Goal: Task Accomplishment & Management: Complete application form

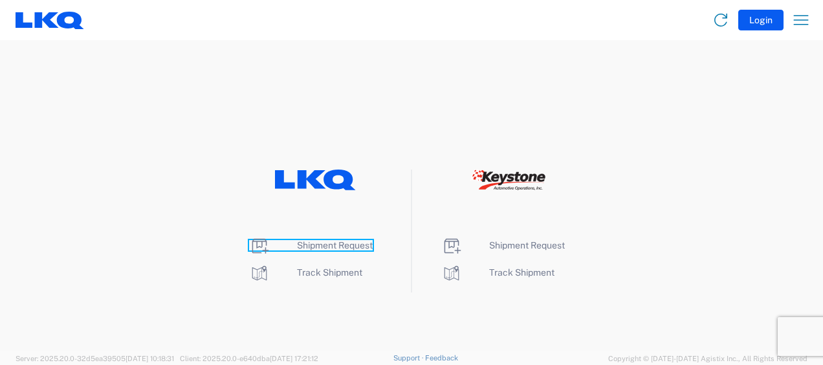
click at [345, 245] on span "Shipment Request" at bounding box center [335, 245] width 76 height 10
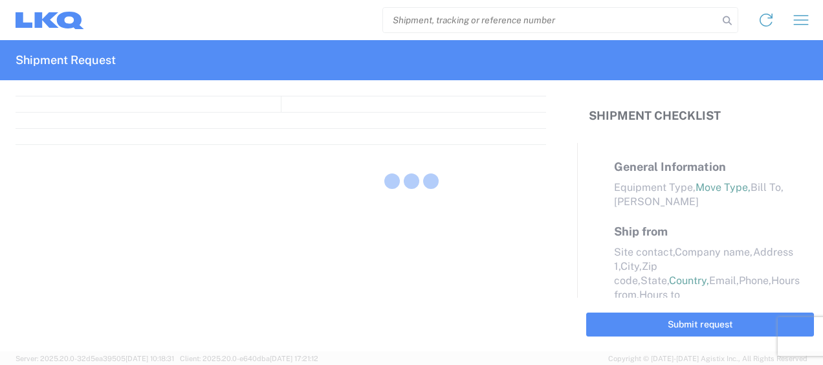
select select "FULL"
select select "LBS"
select select "IN"
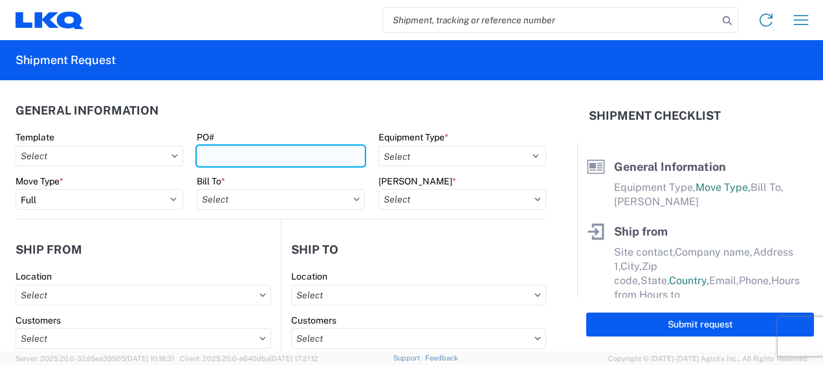
click at [210, 153] on input "PO#" at bounding box center [281, 156] width 168 height 21
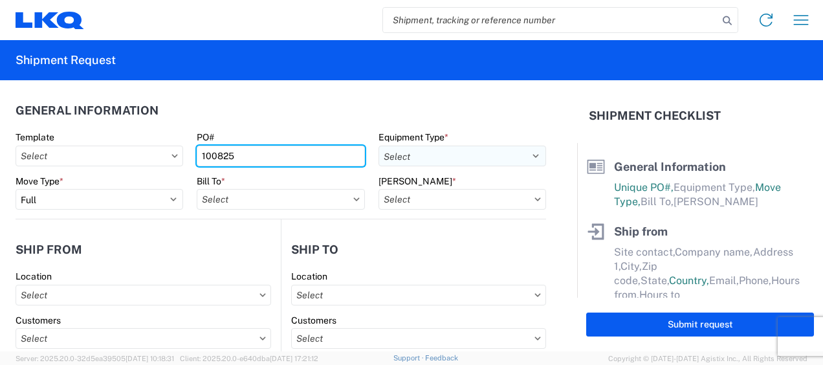
type input "100825"
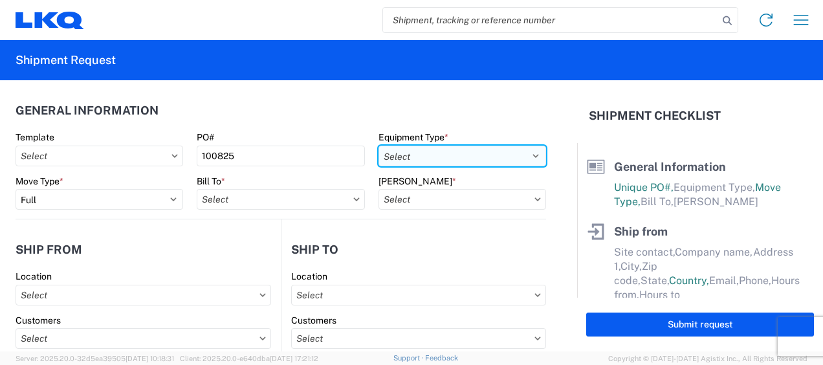
click at [421, 156] on select "Select 53’ Dry Van Flatbed Dropdeck (van) Lowboy (flatbed) Rail" at bounding box center [463, 156] width 168 height 21
select select "STDV"
click at [379, 146] on select "Select 53’ Dry Van Flatbed Dropdeck (van) Lowboy (flatbed) Rail" at bounding box center [463, 156] width 168 height 21
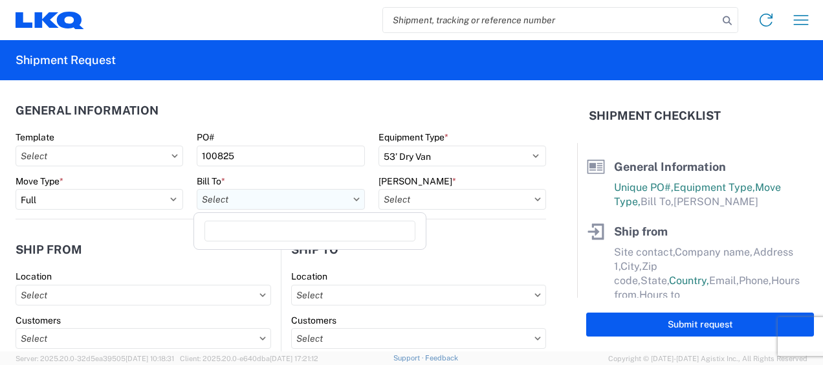
click at [234, 203] on input "text" at bounding box center [281, 199] width 168 height 21
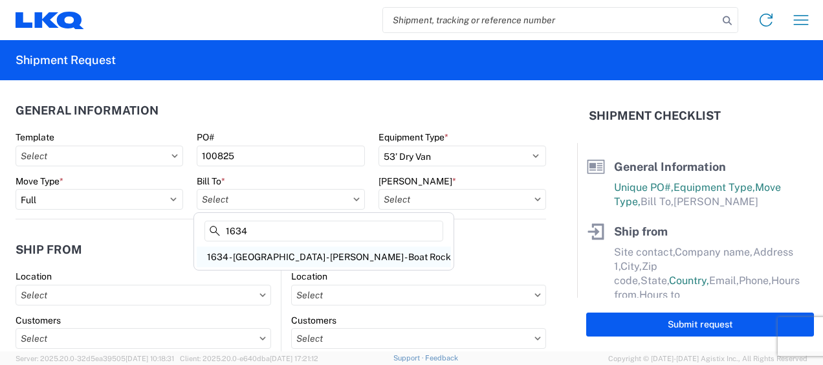
type input "1634"
click at [242, 252] on div "1634 - Atlanta - Knopf - Boat Rock" at bounding box center [324, 257] width 254 height 21
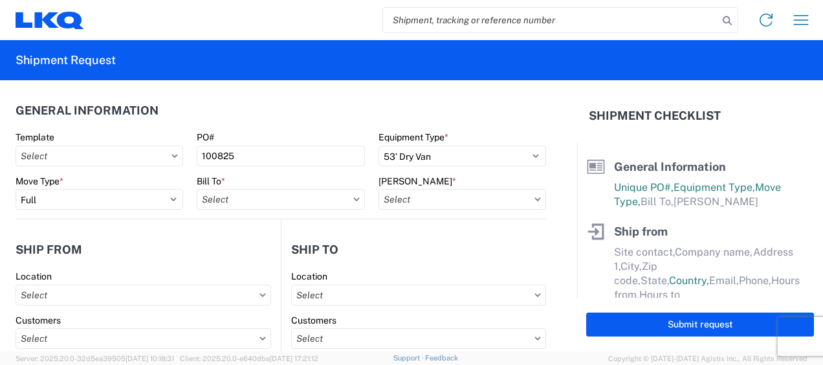
type input "1634 - Atlanta - Knopf - Boat Rock"
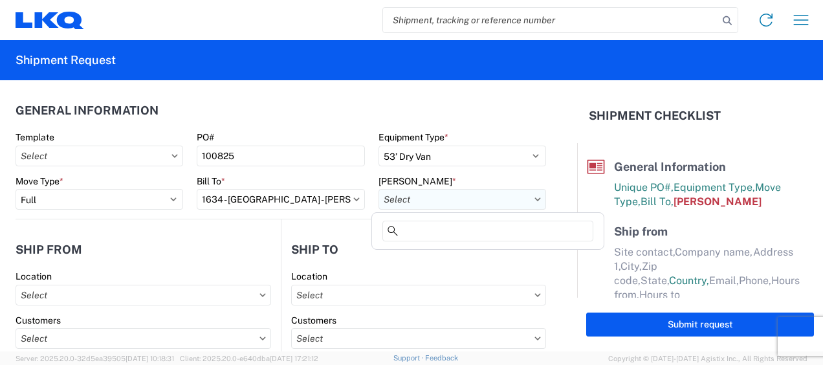
click at [409, 206] on input "text" at bounding box center [463, 199] width 168 height 21
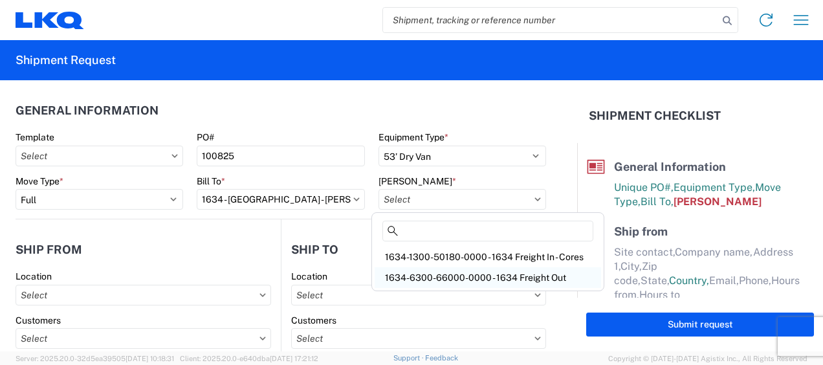
click at [436, 273] on div "1634-6300-66000-0000 - 1634 Freight Out" at bounding box center [488, 277] width 227 height 21
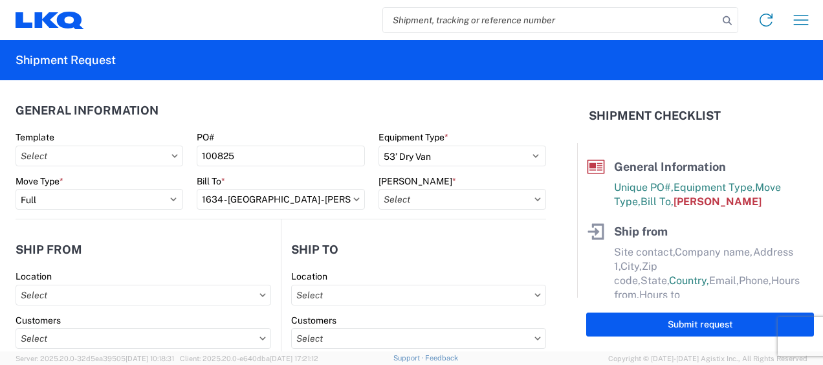
type input "1634-6300-66000-0000 - 1634 Freight Out"
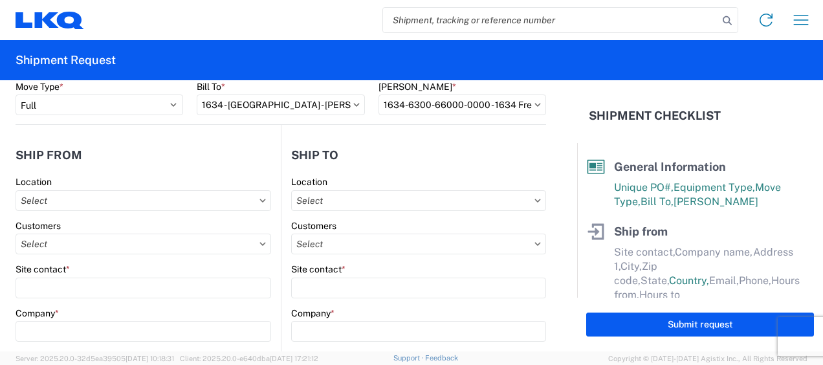
scroll to position [107, 0]
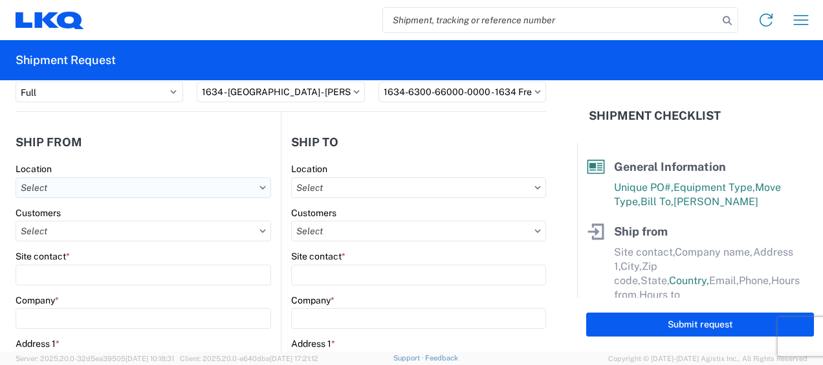
click at [82, 191] on input "text" at bounding box center [144, 187] width 256 height 21
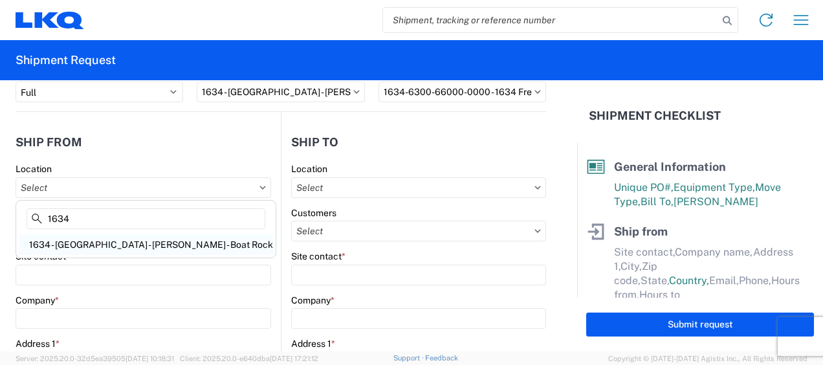
type input "1634"
click at [102, 241] on div "1634 - Atlanta - Knopf - Boat Rock" at bounding box center [146, 244] width 254 height 21
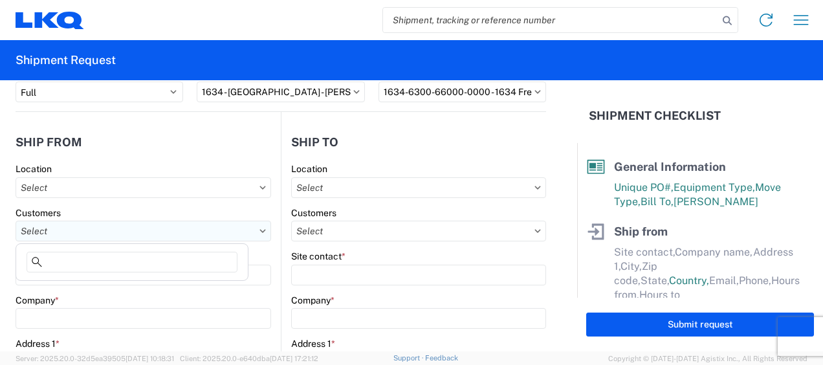
click at [106, 234] on input "text" at bounding box center [144, 231] width 256 height 21
type input "1634 - Atlanta - Knopf - Boat Rock"
type input "LKQ Corporation"
type input "6320 Boat Rock Blvd SW"
type input "Atlanta"
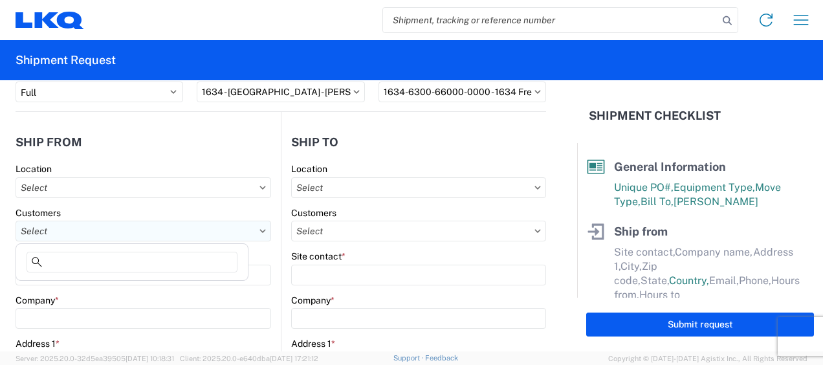
type input "30336"
select select "GA"
select select "US"
type input "678-399-8501"
type input "00:00"
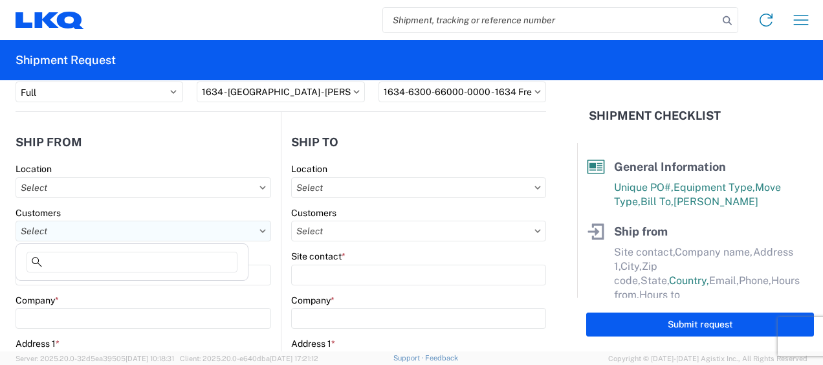
type input "00:00"
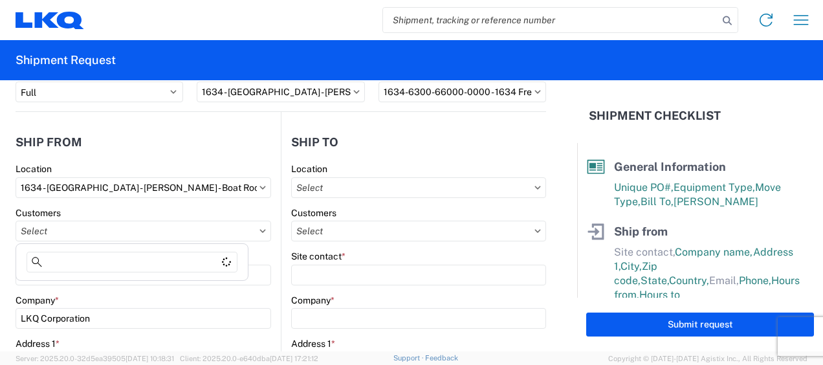
click at [186, 230] on input "text" at bounding box center [144, 231] width 256 height 21
click at [261, 233] on input "text" at bounding box center [144, 231] width 256 height 21
click at [216, 238] on input "text" at bounding box center [144, 231] width 256 height 21
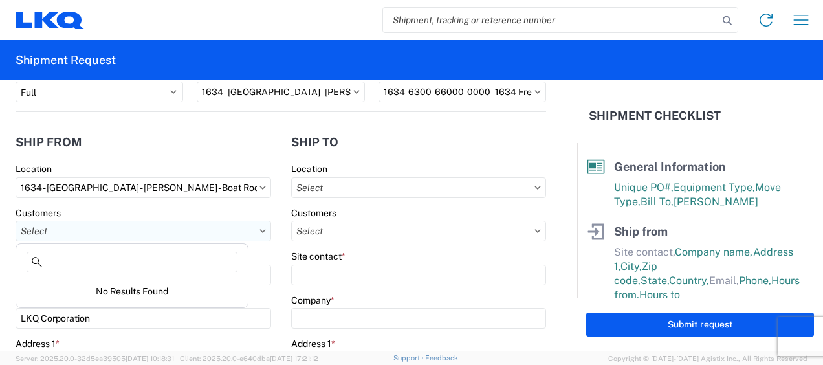
type input "F"
click at [258, 228] on input "text" at bounding box center [144, 231] width 256 height 21
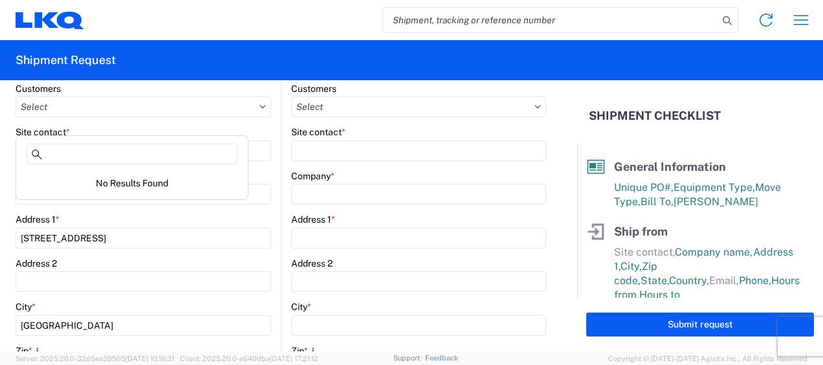
scroll to position [216, 0]
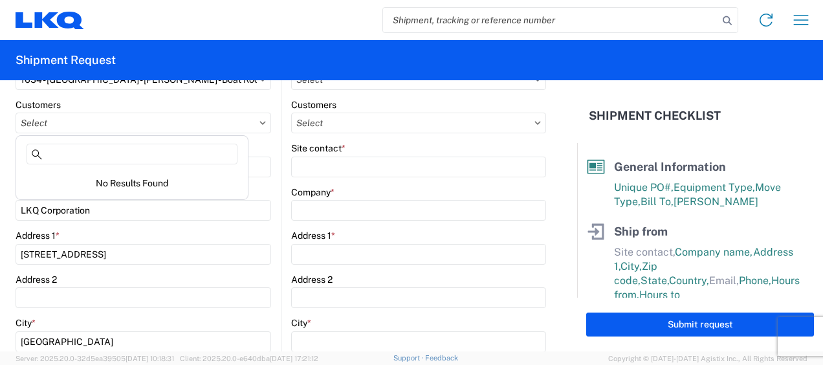
click at [2, 214] on form "General Information Template PO# 100825 Equipment Type * Select 53’ Dry Van Fla…" at bounding box center [288, 215] width 577 height 271
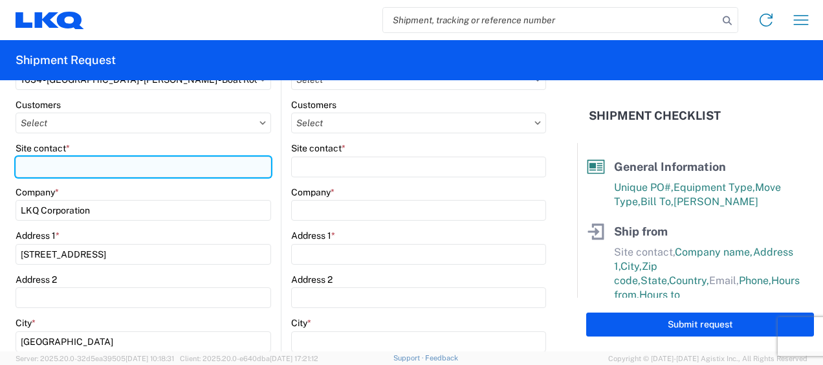
click at [118, 167] on input "Site contact *" at bounding box center [144, 167] width 256 height 21
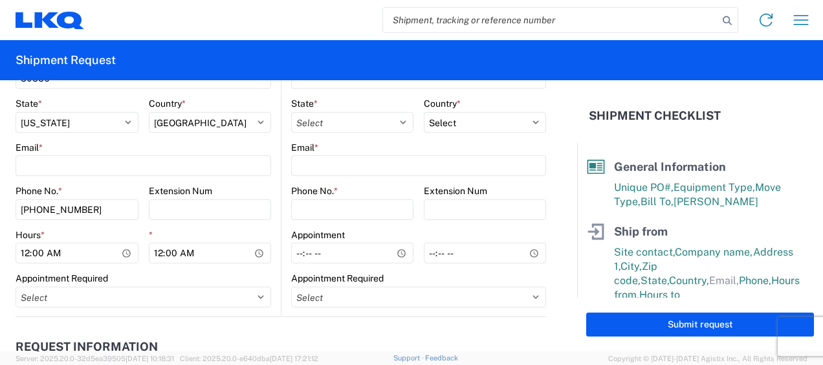
scroll to position [539, 0]
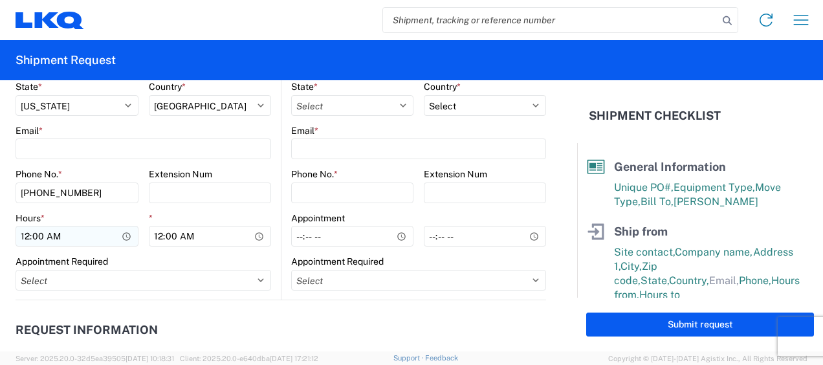
type input "David Crane"
click at [19, 232] on input "00:00" at bounding box center [77, 236] width 123 height 21
type input "07:00"
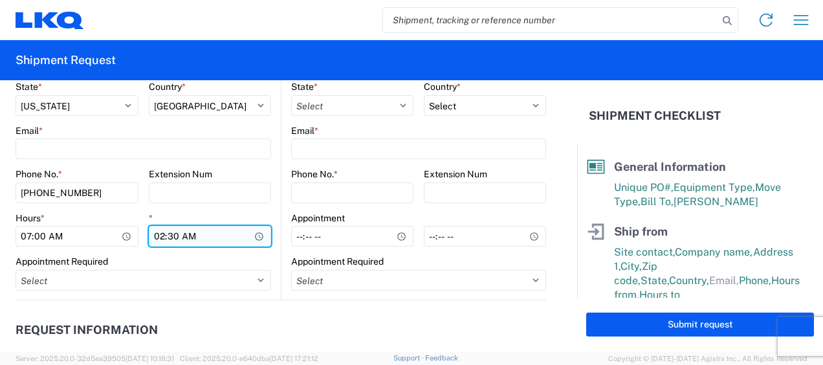
click at [189, 238] on input "02:30" at bounding box center [210, 236] width 123 height 21
type input "14:30"
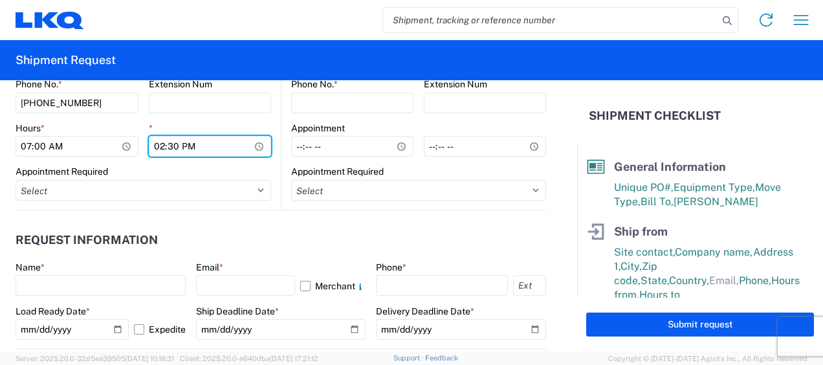
scroll to position [647, 0]
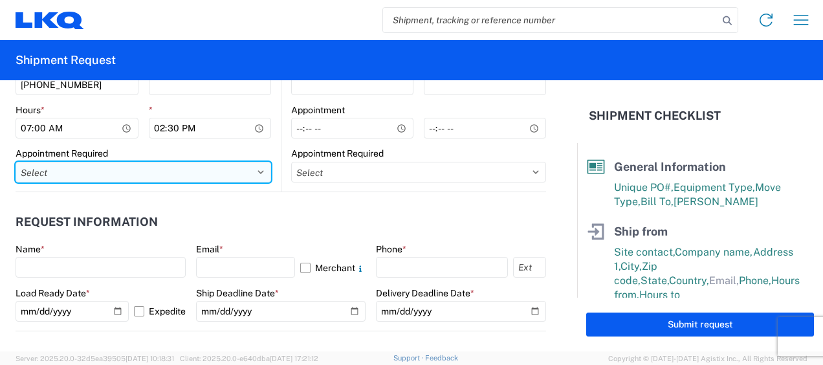
click at [109, 173] on select "Select Appt Required Appt Not Required Appt - First available" at bounding box center [144, 172] width 256 height 21
select select "apptNotRequired"
click at [16, 162] on select "Select Appt Required Appt Not Required Appt - First available" at bounding box center [144, 172] width 256 height 21
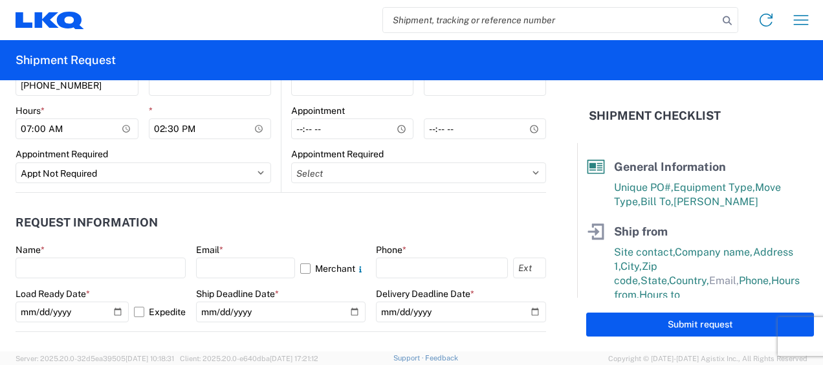
click at [276, 214] on header "Request Information" at bounding box center [281, 222] width 531 height 29
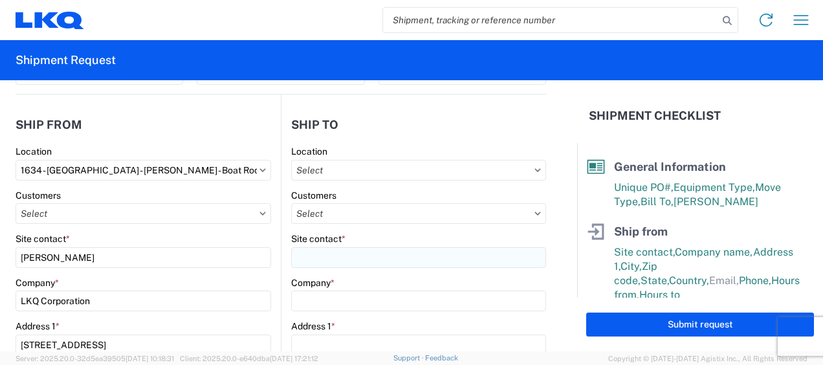
scroll to position [107, 0]
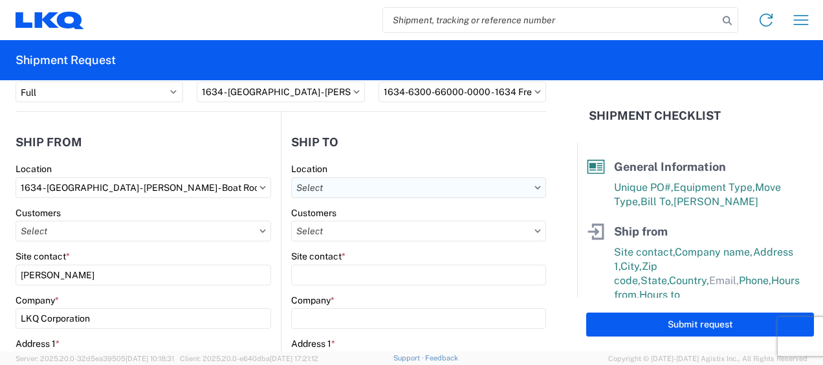
click at [347, 189] on input "text" at bounding box center [418, 187] width 255 height 21
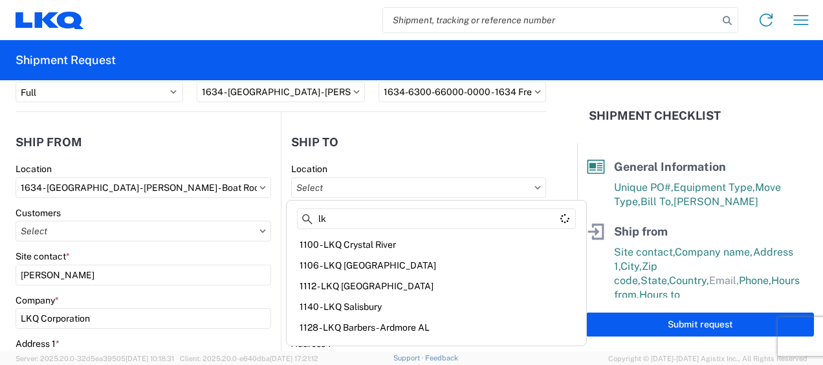
type input "l"
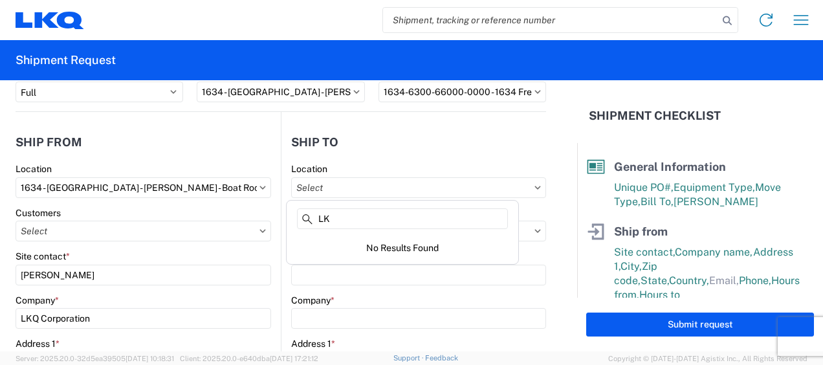
type input "L"
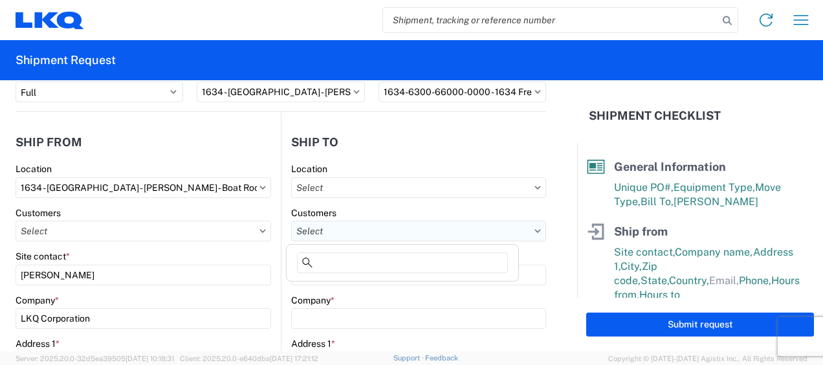
click at [357, 237] on input "text" at bounding box center [418, 231] width 255 height 21
click at [561, 270] on form "General Information Template PO# 100825 Equipment Type * Select 53’ Dry Van Fla…" at bounding box center [288, 215] width 577 height 271
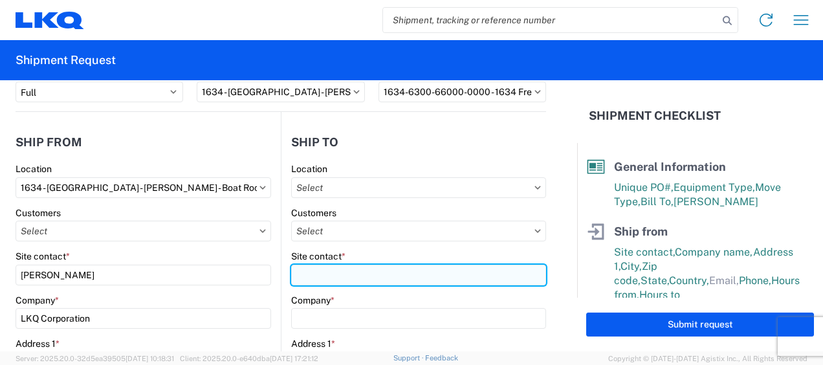
click at [384, 273] on input "Site contact *" at bounding box center [418, 275] width 255 height 21
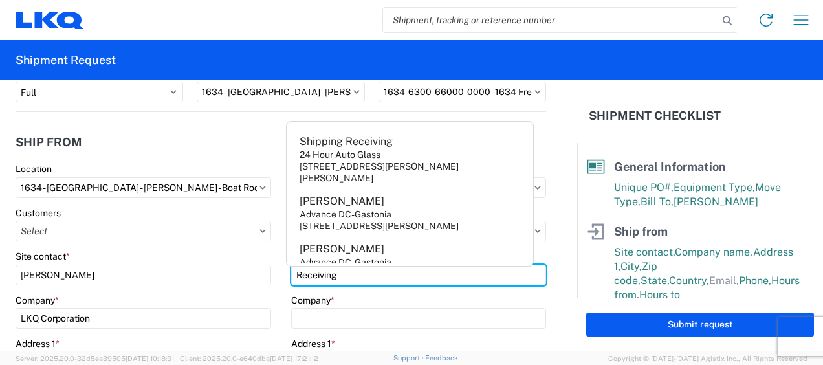
type input "Receiving"
click at [353, 302] on div "Company *" at bounding box center [418, 301] width 255 height 12
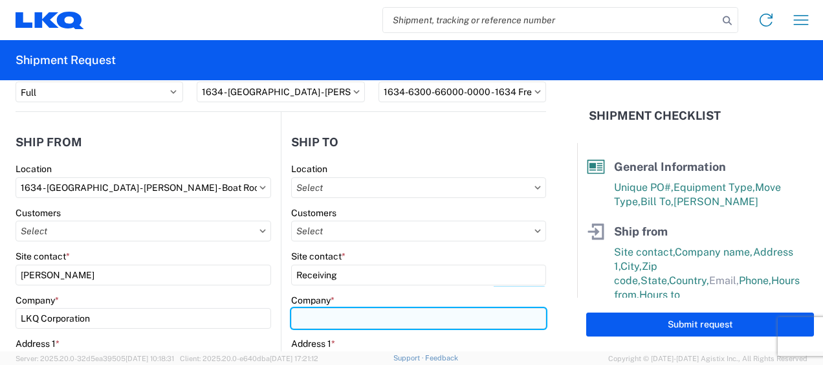
click at [337, 317] on input "Company *" at bounding box center [418, 318] width 255 height 21
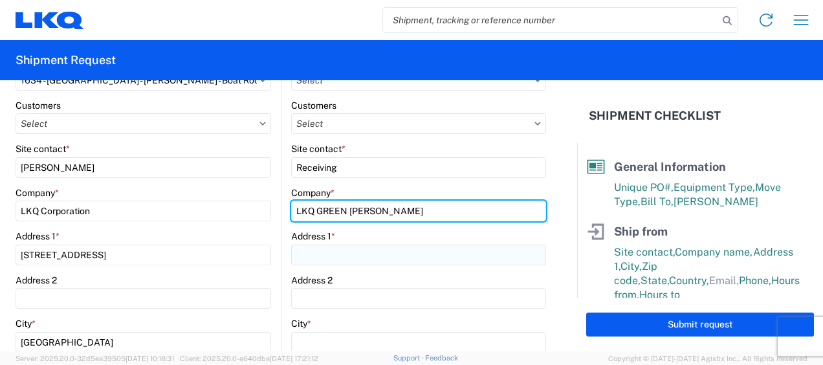
type input "LKQ GREEN BEAN SANFORD"
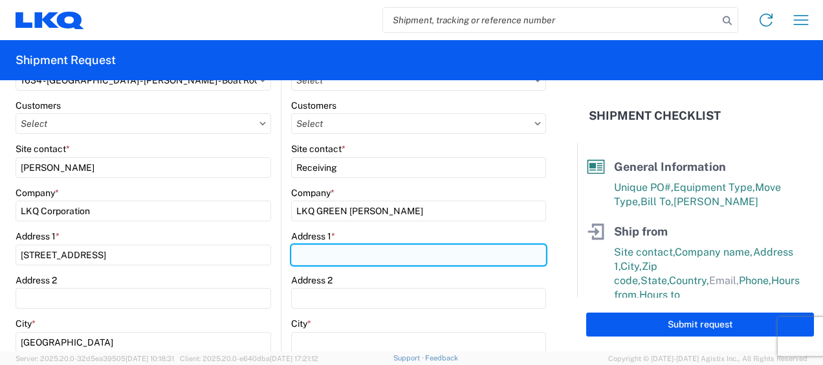
click at [339, 245] on input "Address 1 *" at bounding box center [418, 255] width 255 height 21
type input "905 J R INDUSTRIAL DR"
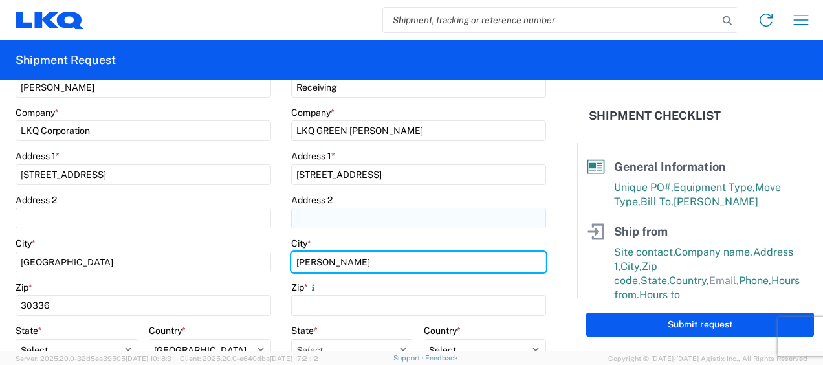
scroll to position [324, 0]
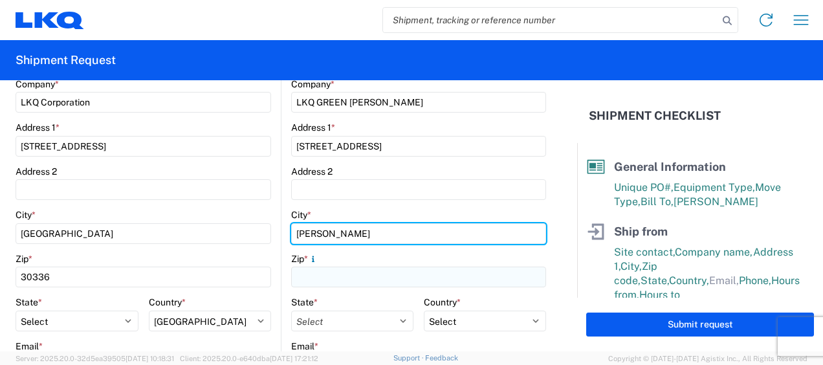
type input "SANFORD"
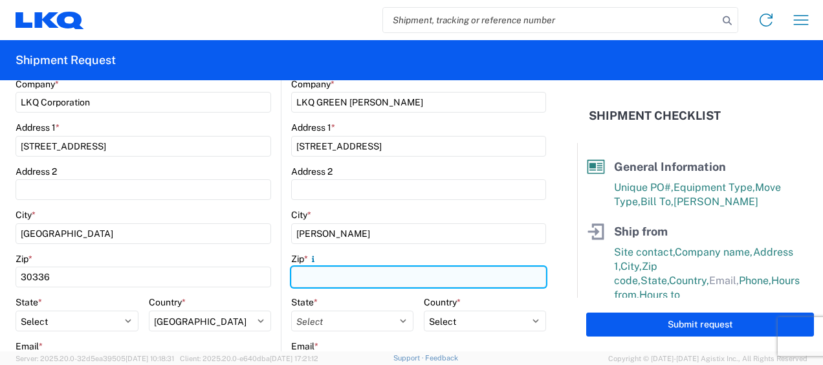
click at [332, 279] on input "Zip *" at bounding box center [418, 277] width 255 height 21
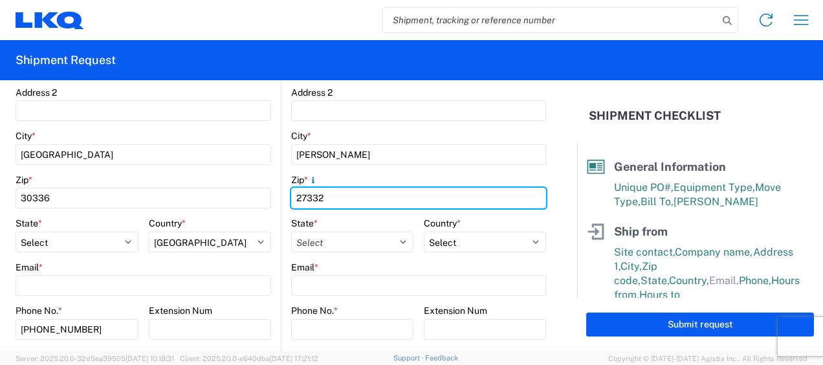
scroll to position [431, 0]
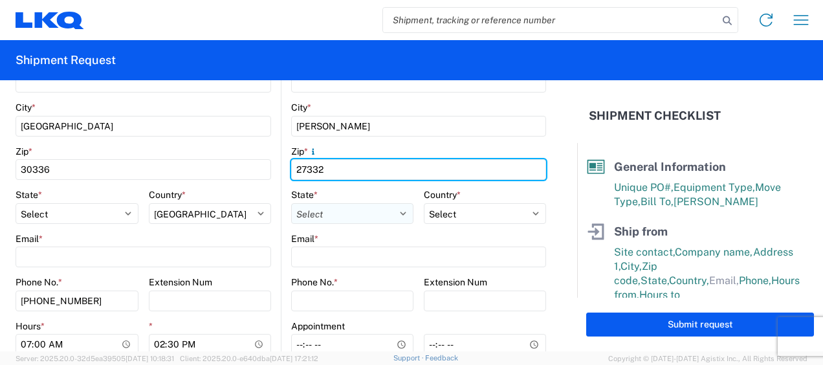
type input "27332"
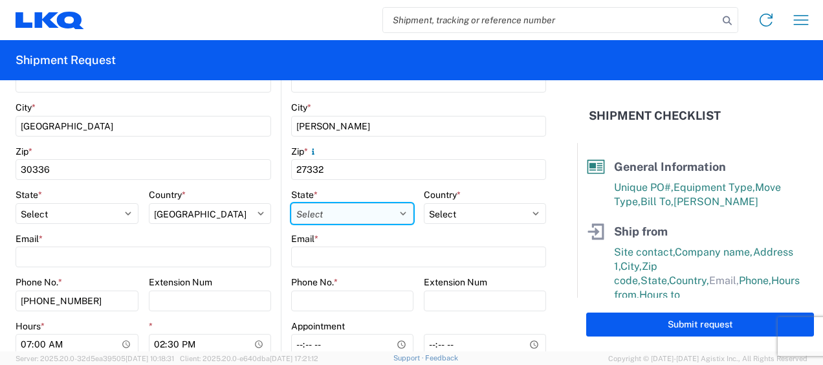
click at [377, 210] on select "Select Alabama Alaska Arizona Arkansas Armed Forces Americas Armed Forces Europ…" at bounding box center [352, 213] width 122 height 21
select select "NC"
click at [291, 203] on select "Select Alabama Alaska Arizona Arkansas Armed Forces Americas Armed Forces Europ…" at bounding box center [352, 213] width 122 height 21
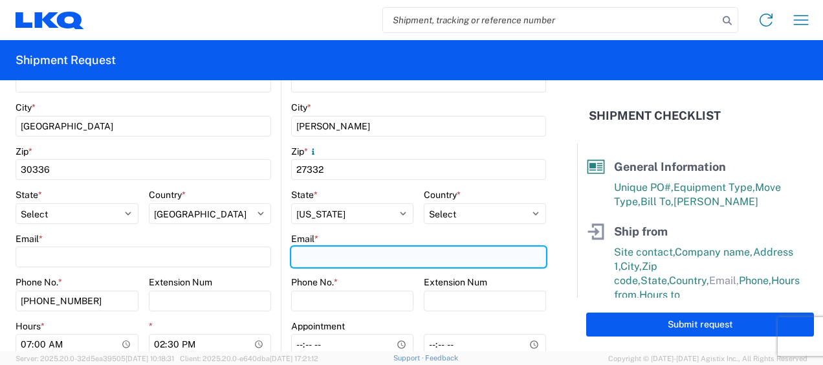
click at [338, 256] on input "Email *" at bounding box center [418, 257] width 255 height 21
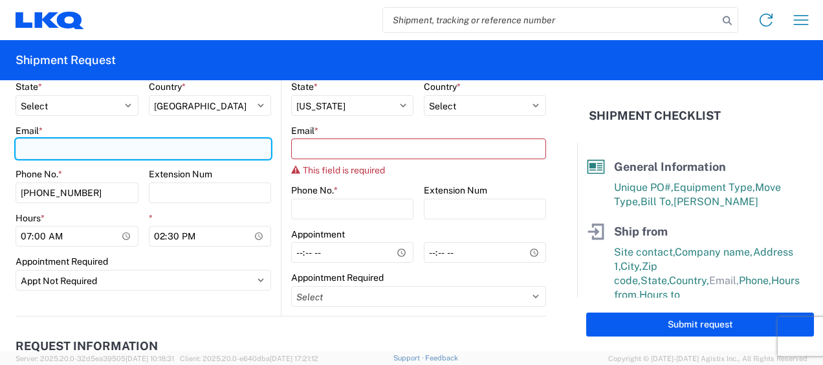
click at [173, 150] on input "Email *" at bounding box center [144, 149] width 256 height 21
type input "Y"
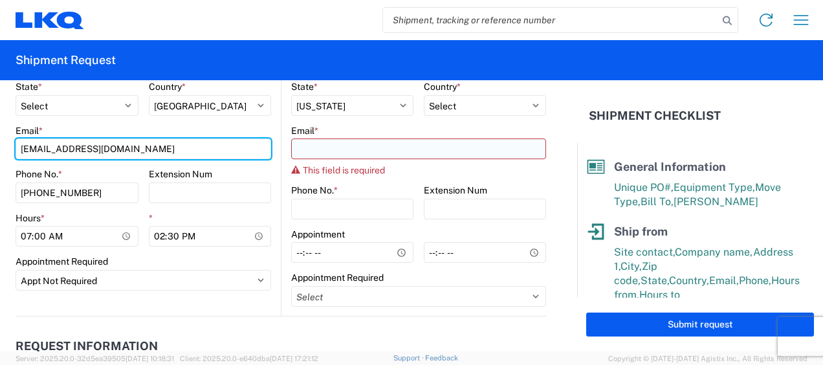
type input "ycuapiocoronel@lkqcorp.com"
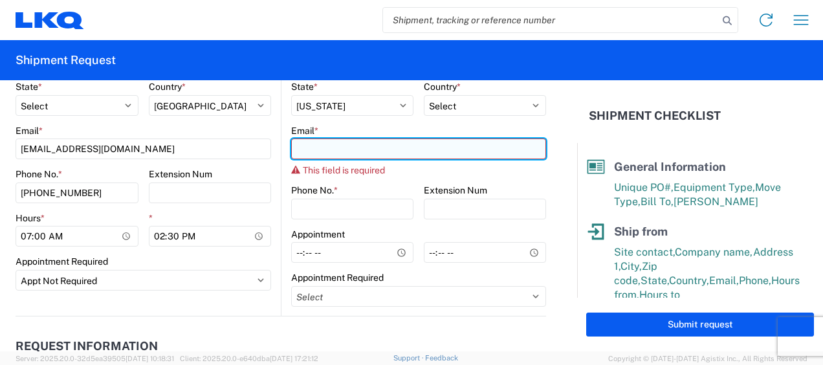
click at [347, 153] on input "Email *" at bounding box center [418, 149] width 255 height 21
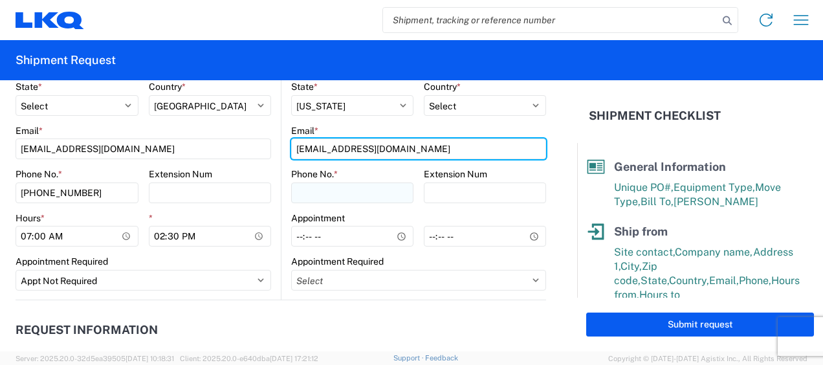
type input "ycuapiocoronel@lkqcorp.com"
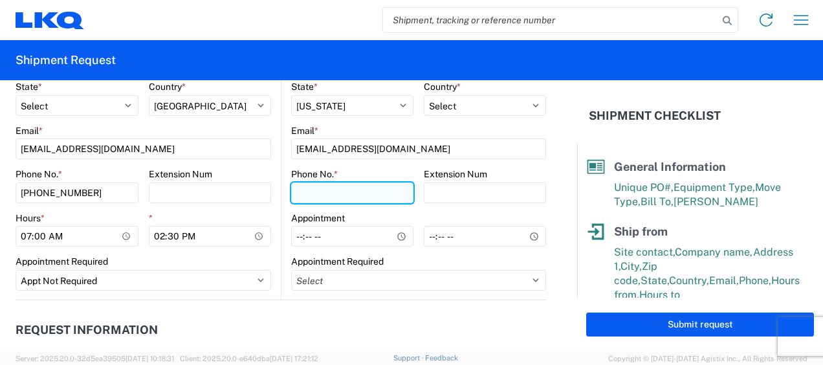
click at [305, 190] on input "Phone No. *" at bounding box center [352, 193] width 122 height 21
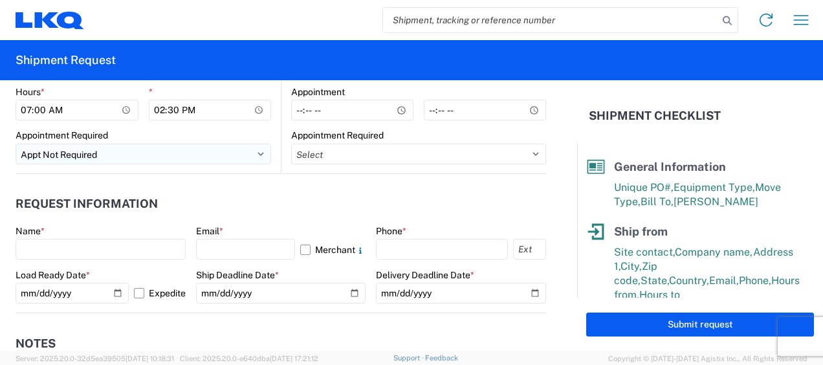
scroll to position [647, 0]
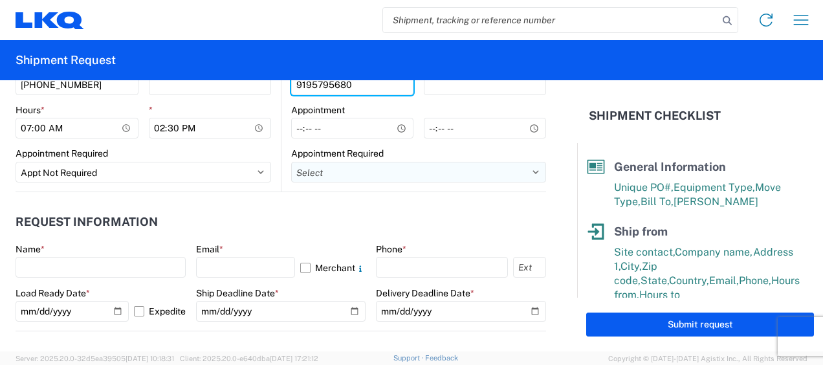
type input "9195795680"
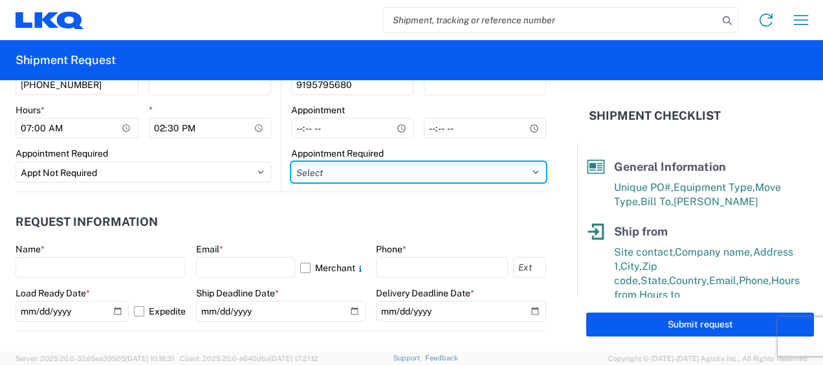
click at [330, 175] on select "Select Appt Required Appt Not Required Appt - First available" at bounding box center [418, 172] width 255 height 21
select select "apptNotRequired"
click at [291, 162] on select "Select Appt Required Appt Not Required Appt - First available" at bounding box center [418, 172] width 255 height 21
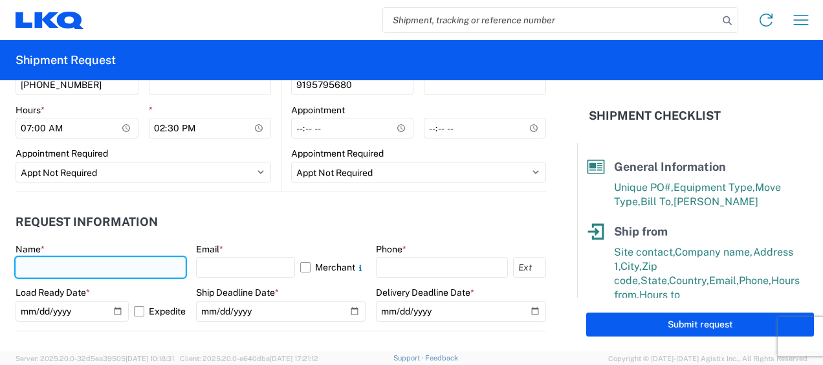
click at [89, 269] on input "text" at bounding box center [101, 267] width 170 height 21
type input "Yolanda Cuapio Coronel"
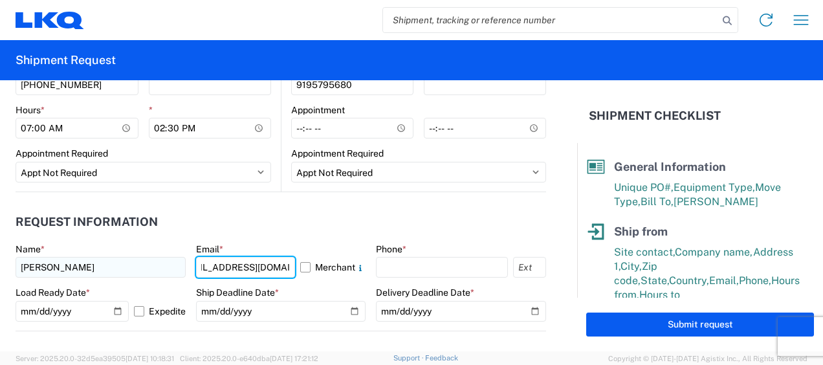
scroll to position [0, 29]
type input "ycuapiocoronel@lkqcorp.com"
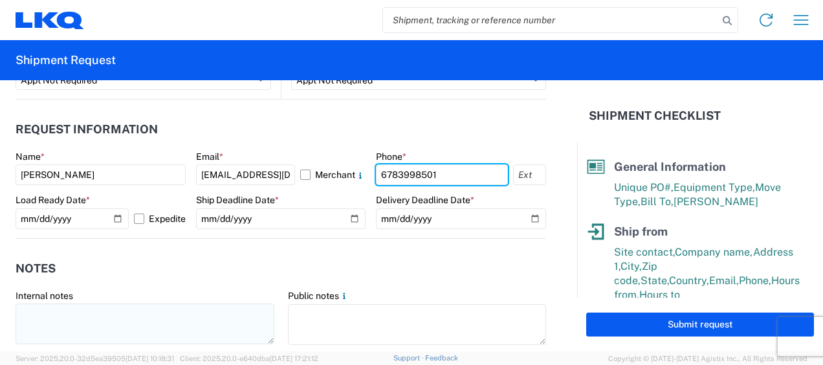
scroll to position [755, 0]
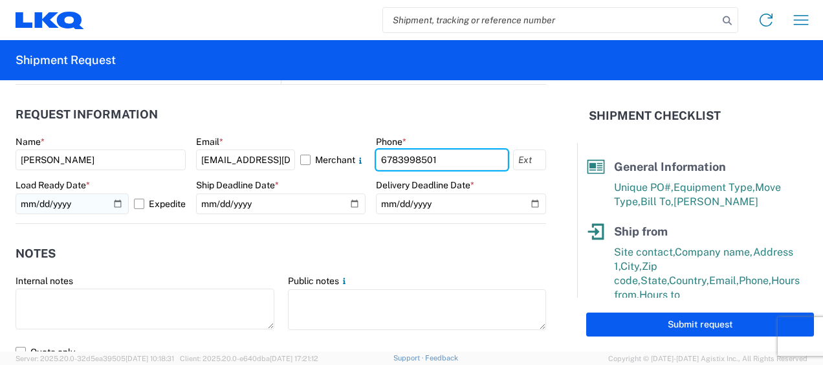
type input "6783998501"
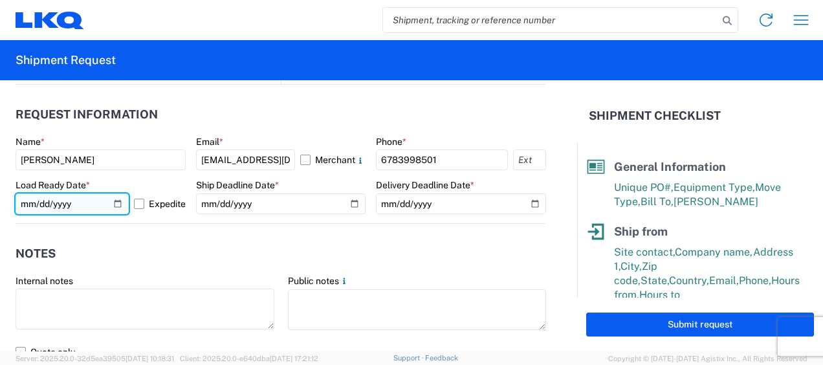
click at [113, 203] on input "2025-10-10" at bounding box center [72, 204] width 113 height 21
type input "2025-10-09"
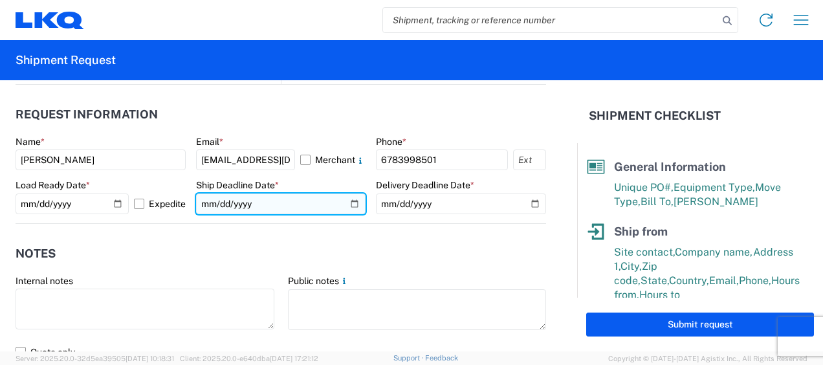
click at [348, 205] on input "date" at bounding box center [281, 204] width 170 height 21
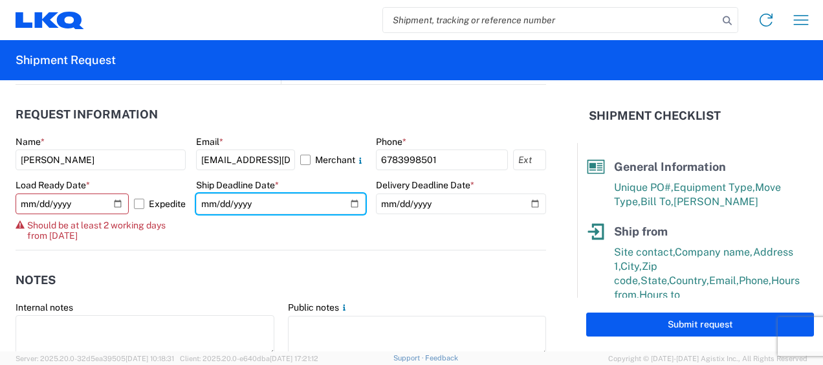
type input "2025-10-09"
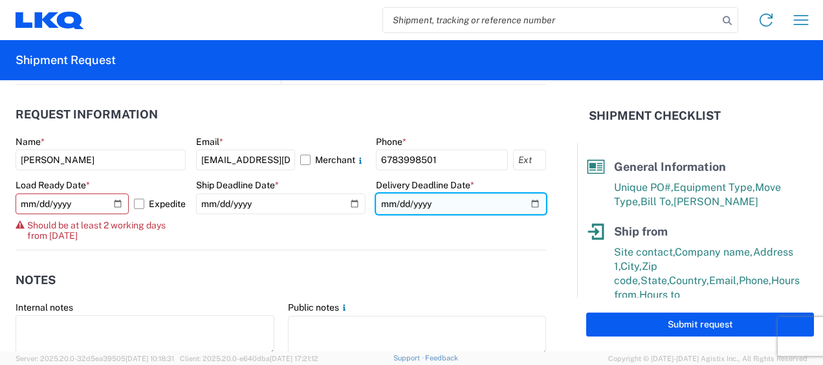
click at [520, 207] on input "date" at bounding box center [461, 204] width 170 height 21
type input "2025-10-09"
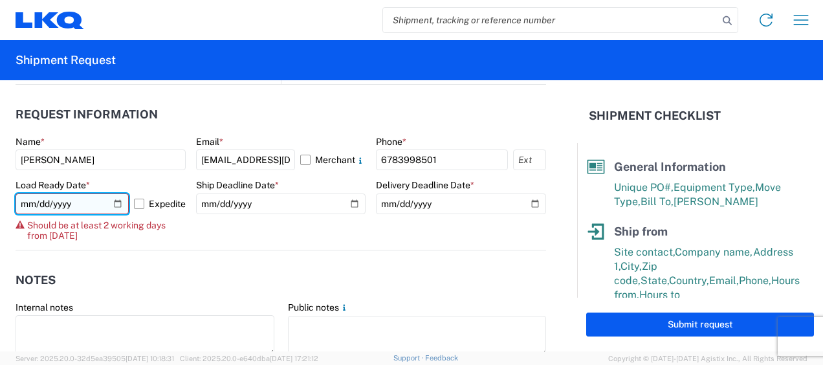
click at [115, 205] on input "2025-10-09" at bounding box center [72, 204] width 113 height 21
type input "2025-10-10"
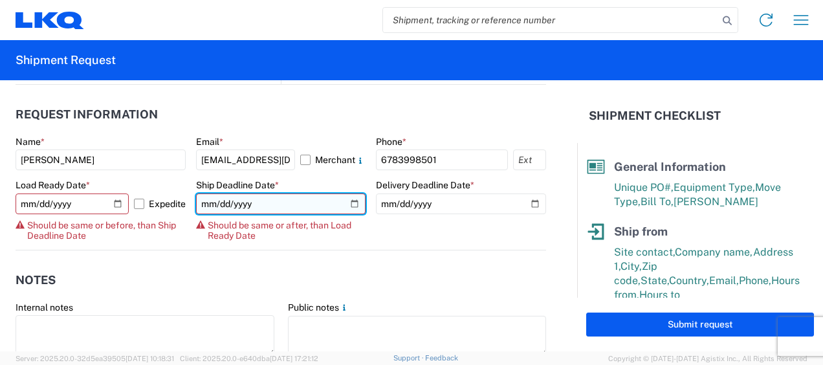
click at [353, 203] on input "2025-10-09" at bounding box center [281, 204] width 170 height 21
type input "2025-10-10"
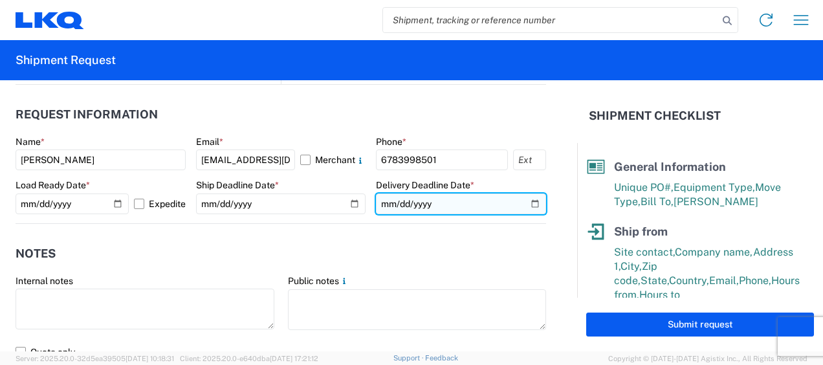
click at [522, 202] on input "2025-10-09" at bounding box center [461, 204] width 170 height 21
type input "2025-10-10"
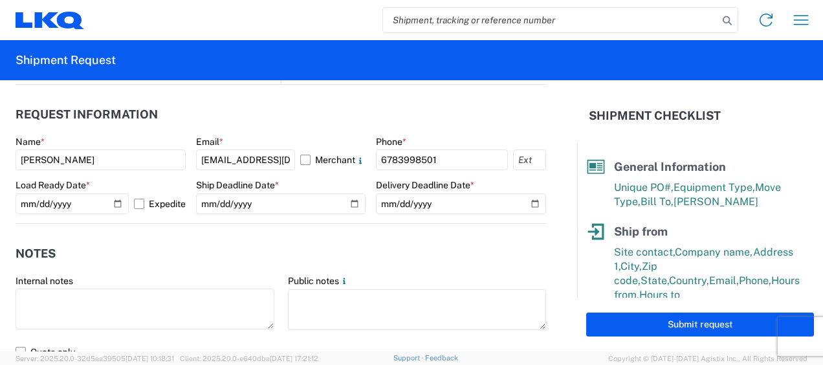
click at [347, 241] on header "Notes" at bounding box center [281, 254] width 531 height 29
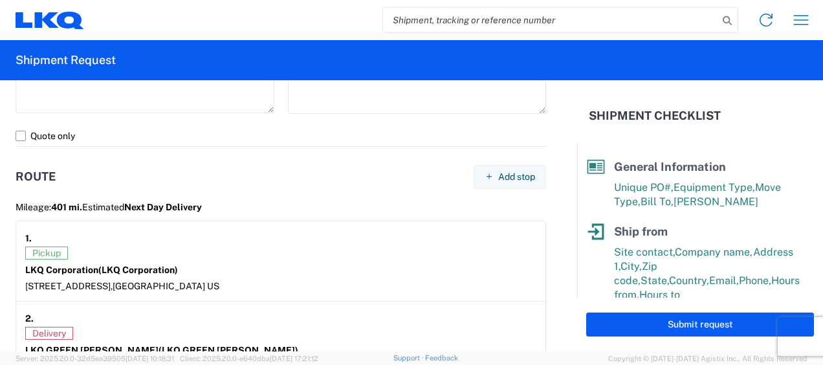
scroll to position [1187, 0]
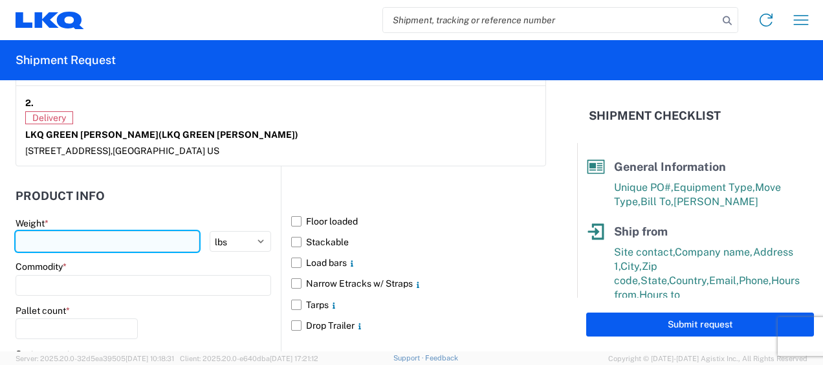
click at [128, 237] on input "number" at bounding box center [108, 241] width 184 height 21
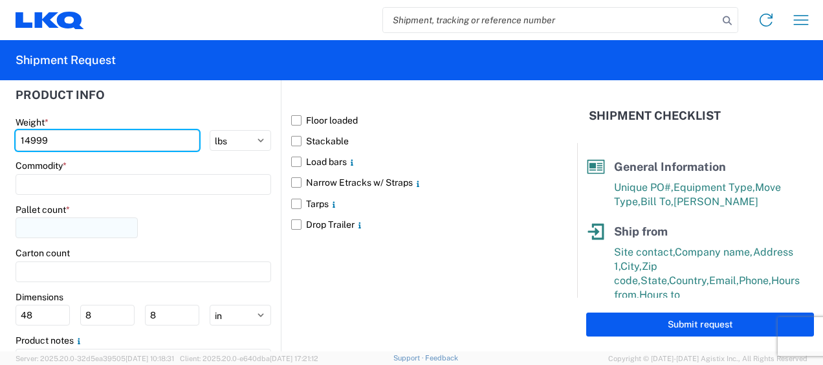
scroll to position [1295, 0]
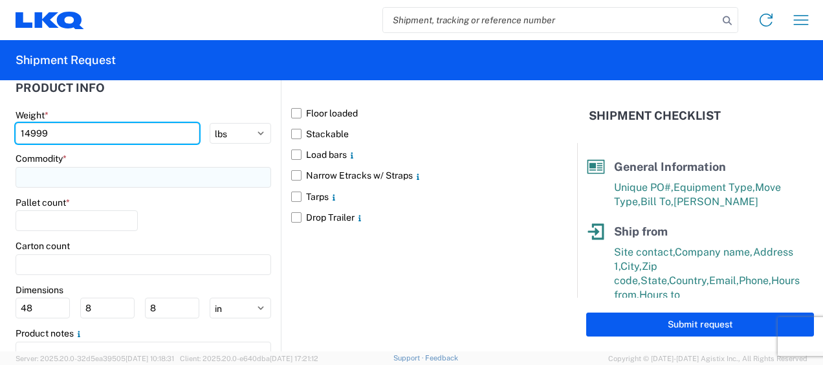
type input "14999"
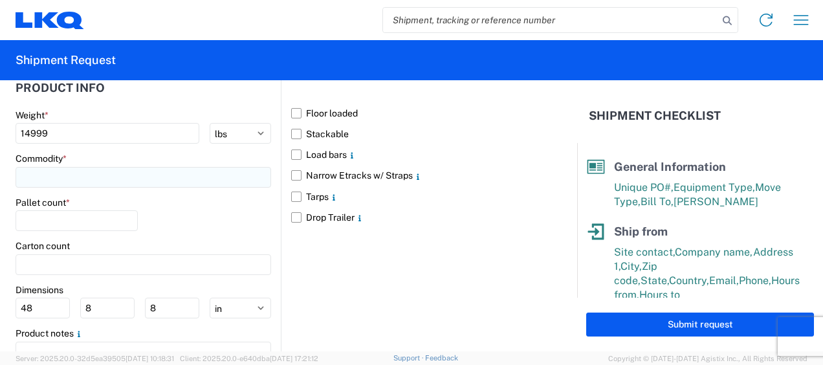
click at [147, 171] on input at bounding box center [144, 177] width 256 height 21
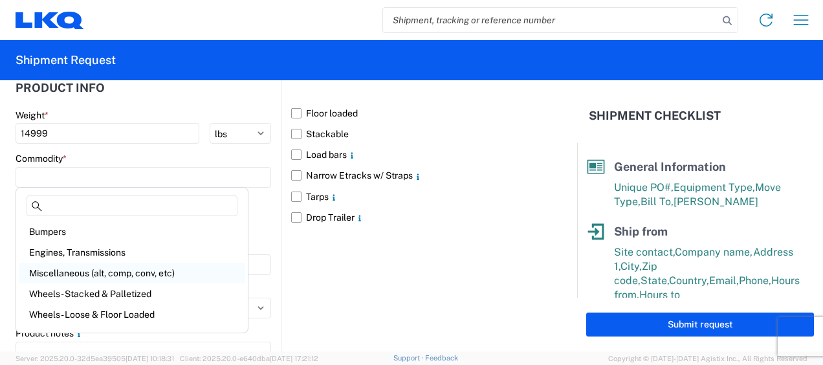
click at [127, 269] on div "Miscellaneous (alt, comp, conv, etc)" at bounding box center [132, 273] width 227 height 21
type input "Miscellaneous (alt, comp, conv, etc)"
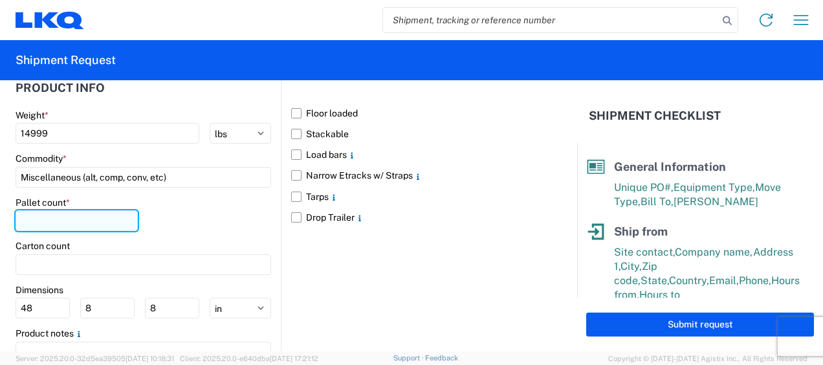
click at [74, 218] on input "number" at bounding box center [77, 220] width 122 height 21
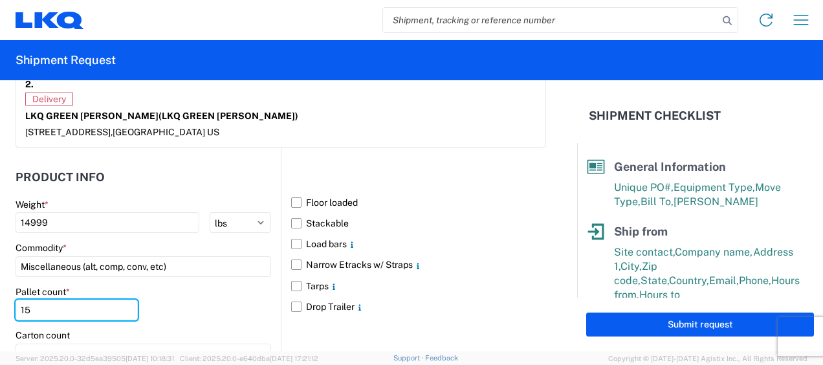
scroll to position [1187, 0]
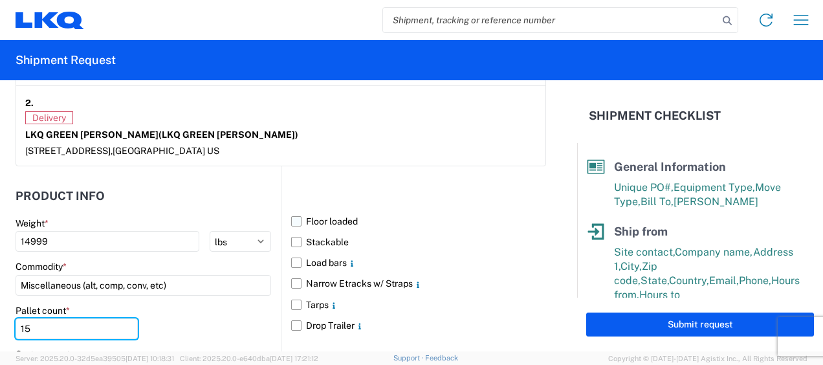
type input "15"
click at [301, 214] on label "Floor loaded" at bounding box center [418, 221] width 255 height 21
click at [0, 0] on input "Floor loaded" at bounding box center [0, 0] width 0 height 0
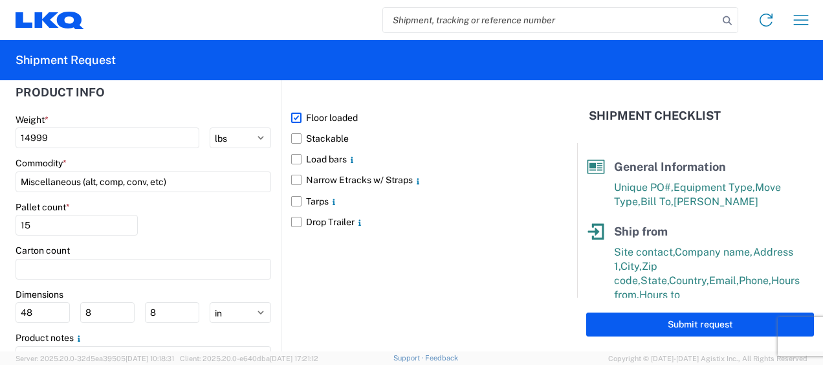
scroll to position [1354, 0]
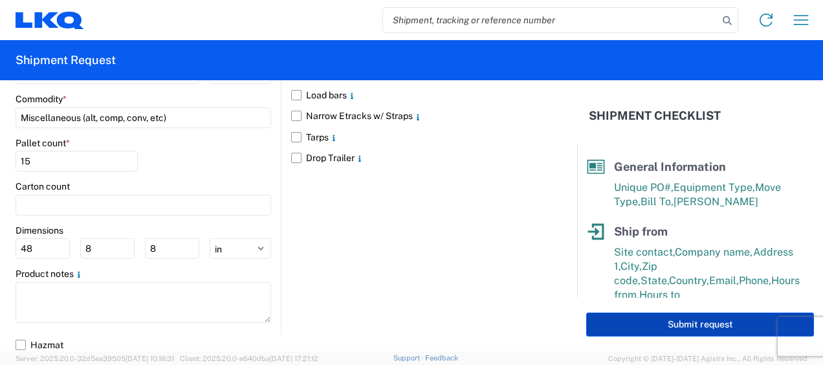
click at [684, 322] on button "Submit request" at bounding box center [701, 325] width 228 height 24
